Goal: Transaction & Acquisition: Download file/media

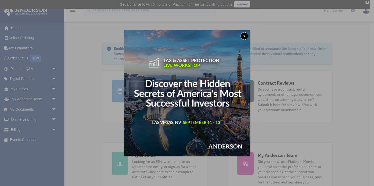
click at [243, 35] on button "x" at bounding box center [245, 36] width 8 height 8
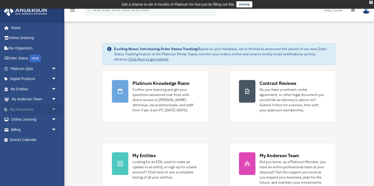
click at [29, 110] on link "My Documents arrow_drop_down" at bounding box center [34, 109] width 61 height 10
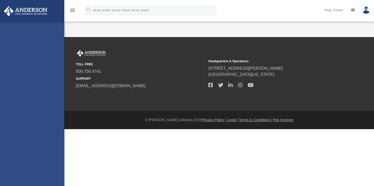
click at [53, 109] on div "[EMAIL_ADDRESS][DOMAIN_NAME] Sign Out [EMAIL_ADDRESS][DOMAIN_NAME] Home Online …" at bounding box center [32, 115] width 64 height 186
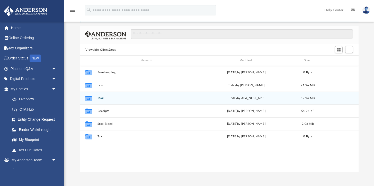
scroll to position [33, 0]
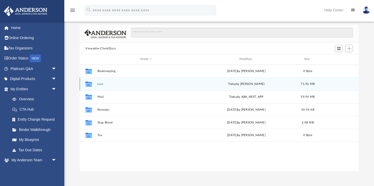
click at [100, 85] on button "Law" at bounding box center [147, 83] width 98 height 3
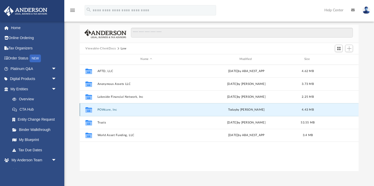
click at [116, 110] on button "POWcare, Inc" at bounding box center [147, 109] width 98 height 3
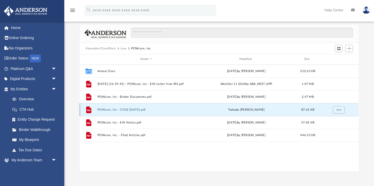
click at [136, 109] on button "POWcare, Inc - COGS [DATE].pdf" at bounding box center [147, 109] width 98 height 3
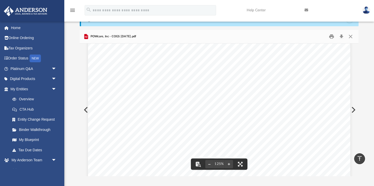
scroll to position [0, 0]
click at [342, 36] on button "Download" at bounding box center [341, 37] width 9 height 8
